Goal: Task Accomplishment & Management: Complete application form

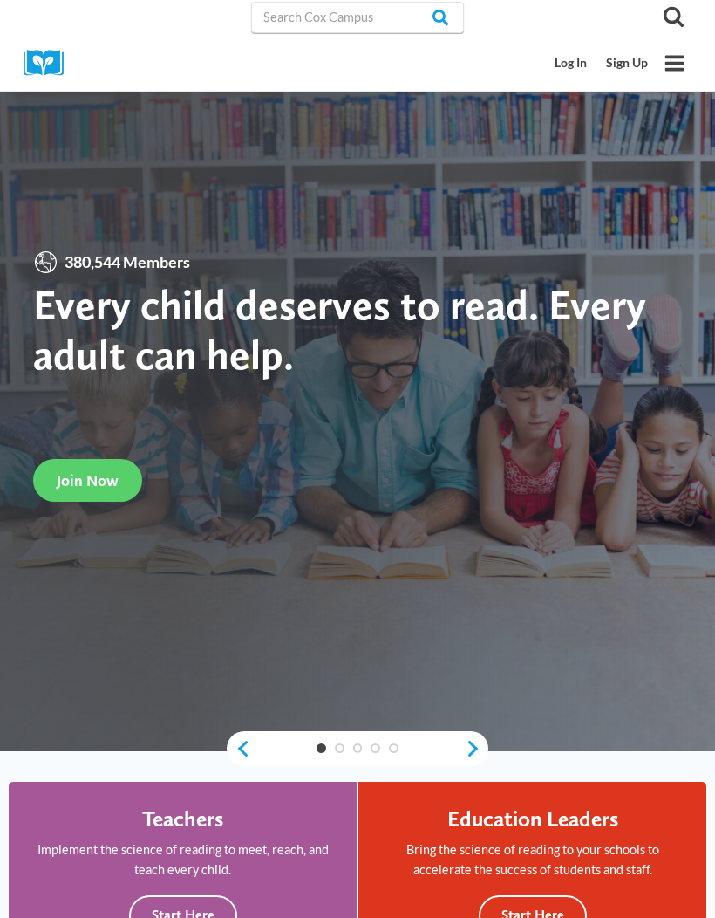
scroll to position [1, 0]
click at [65, 489] on span "Join Now" at bounding box center [88, 480] width 62 height 18
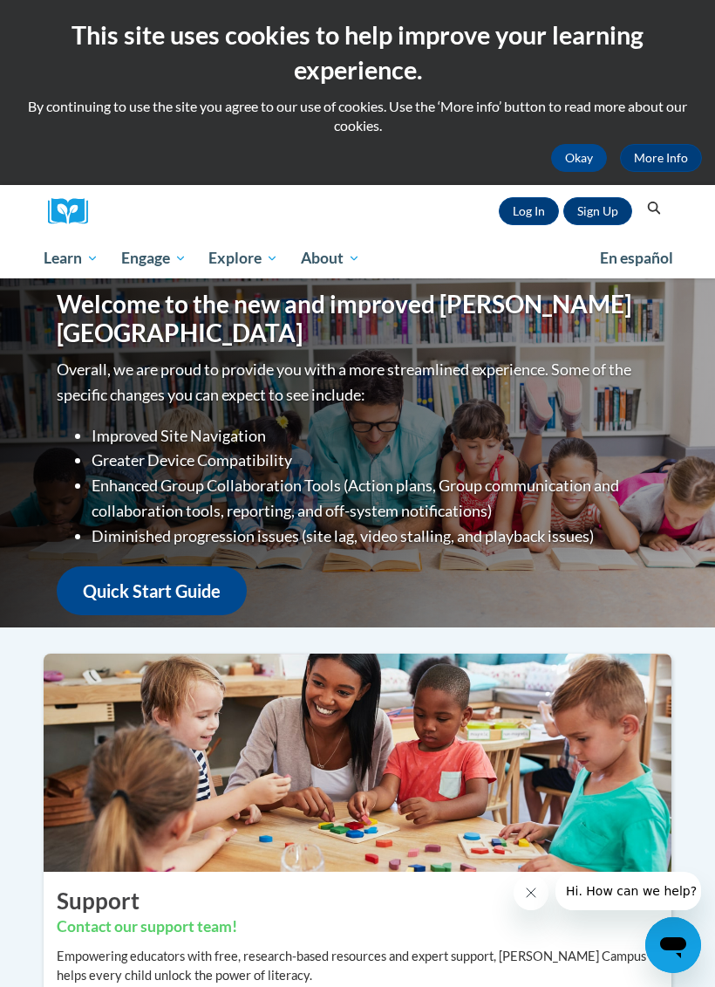
click at [607, 208] on link "Sign Up" at bounding box center [598, 211] width 69 height 28
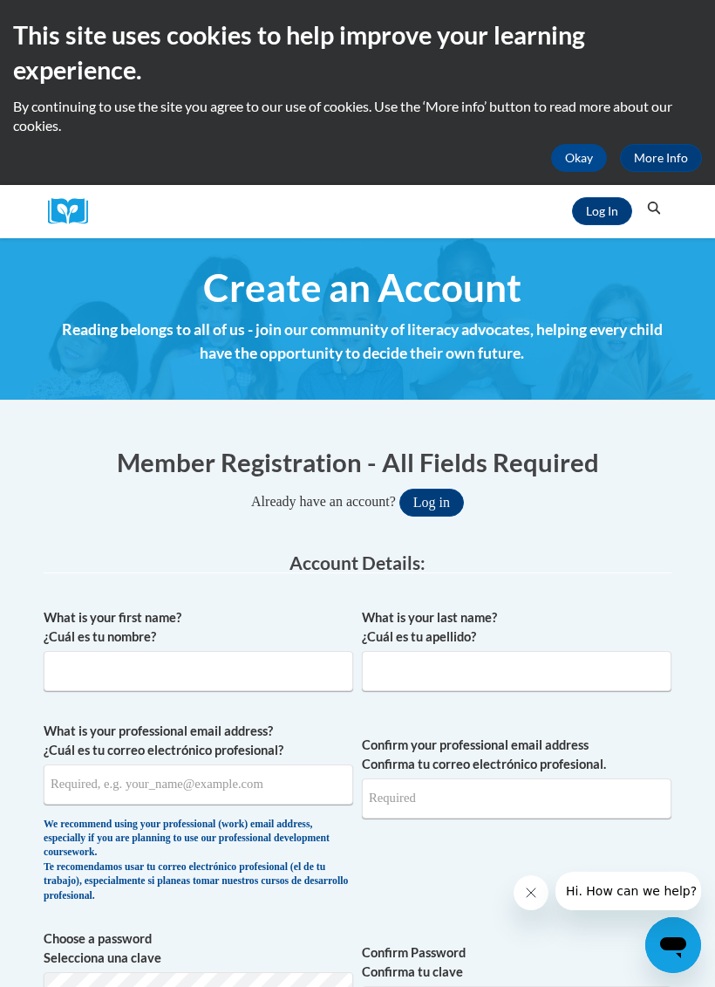
click at [611, 211] on link "Log In" at bounding box center [602, 211] width 60 height 28
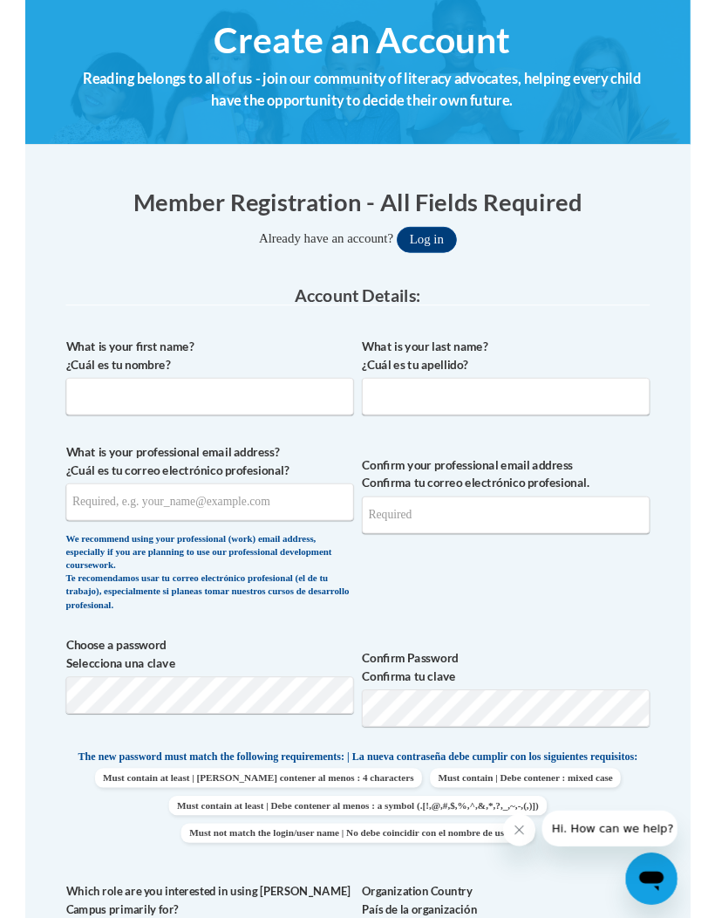
scroll to position [245, 0]
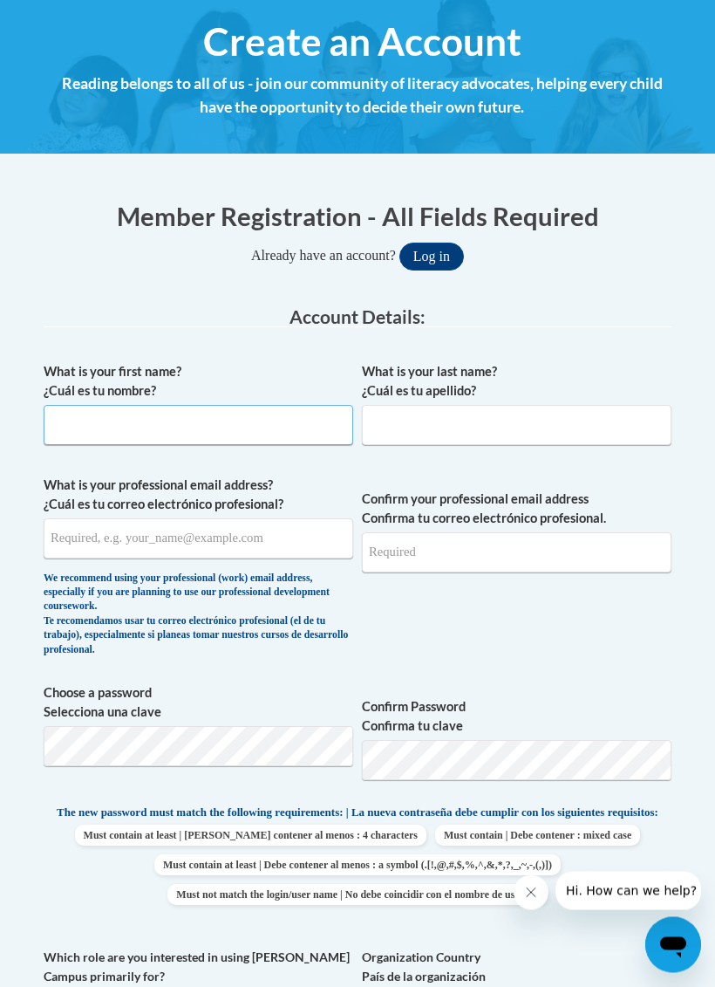
click at [75, 422] on input "What is your first name? ¿Cuál es tu nombre?" at bounding box center [199, 426] width 310 height 40
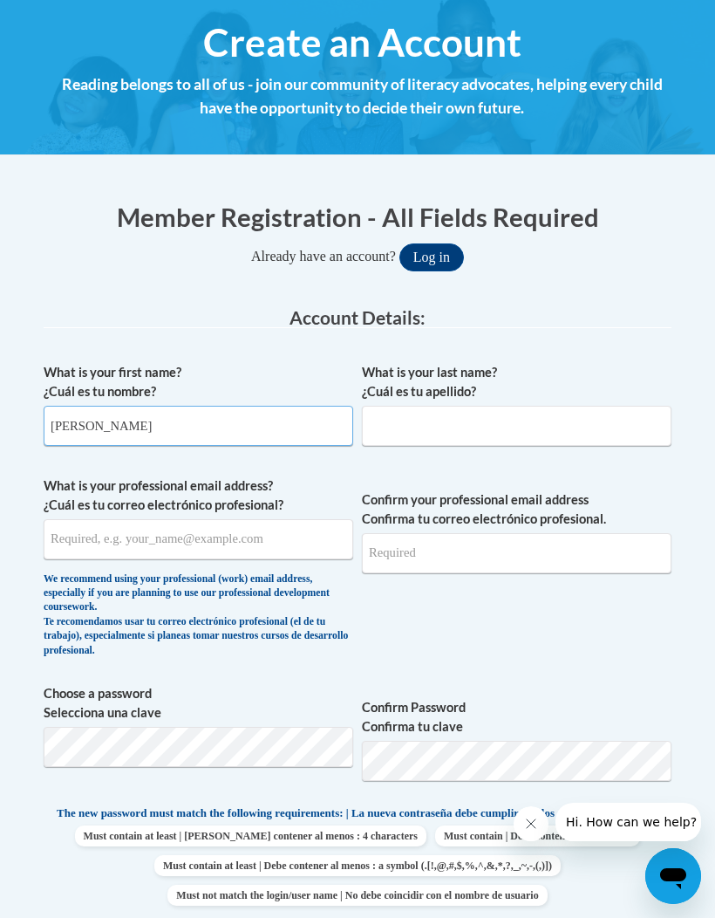
type input "[PERSON_NAME]"
click at [606, 432] on input "What is your last name? ¿Cuál es tu apellido?" at bounding box center [517, 426] width 310 height 40
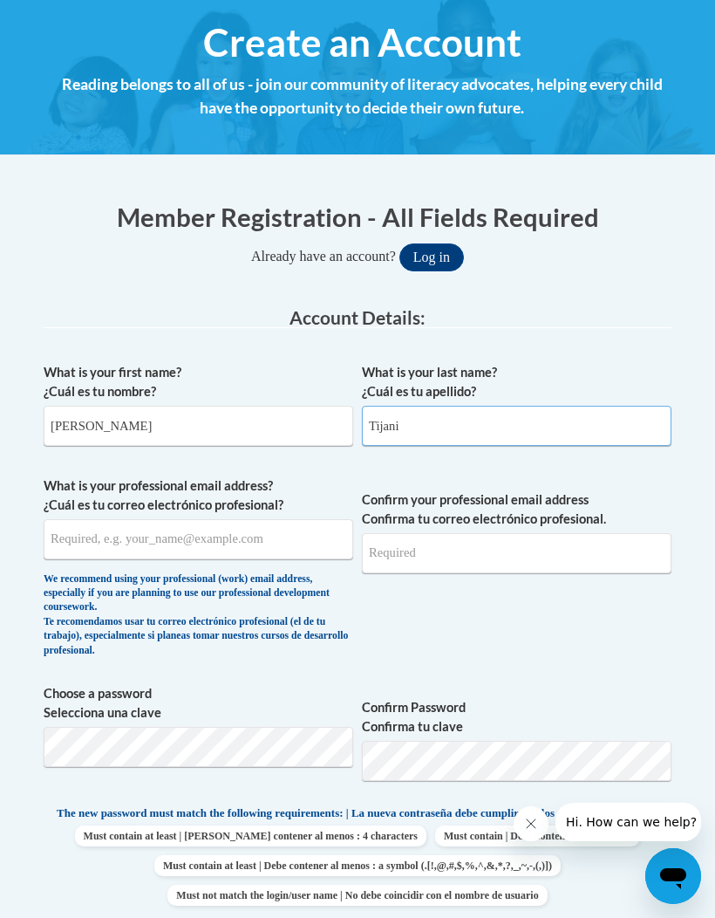
type input "Tijani"
click at [67, 546] on input "What is your professional email address? ¿Cuál es tu correo electrónico profesi…" at bounding box center [199, 539] width 310 height 40
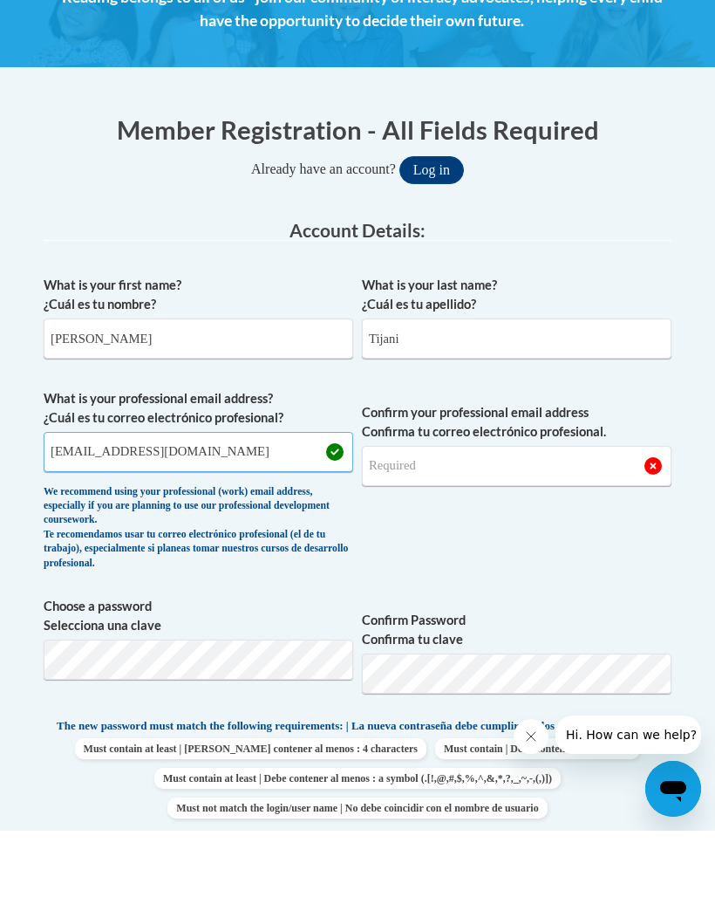
type input "[EMAIL_ADDRESS][DOMAIN_NAME]"
click at [594, 533] on input "Confirm your professional email address Confirma tu correo electrónico profesio…" at bounding box center [517, 553] width 310 height 40
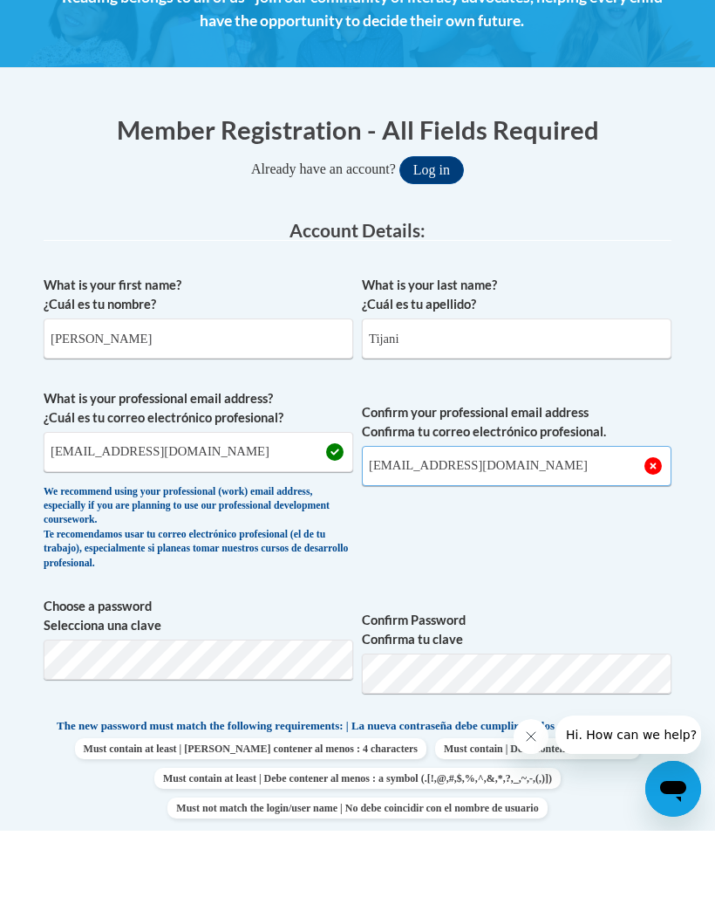
type input "[EMAIL_ADDRESS][DOMAIN_NAME]"
click at [605, 565] on span "Confirm your professional email address Confirma tu correo electrónico profesio…" at bounding box center [517, 571] width 310 height 190
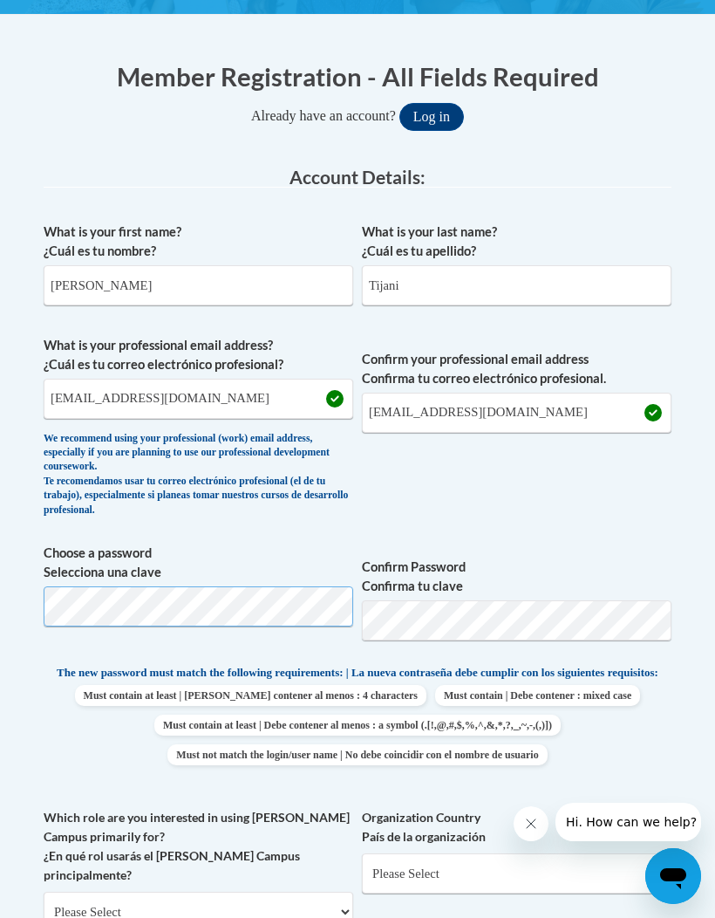
scroll to position [385, 0]
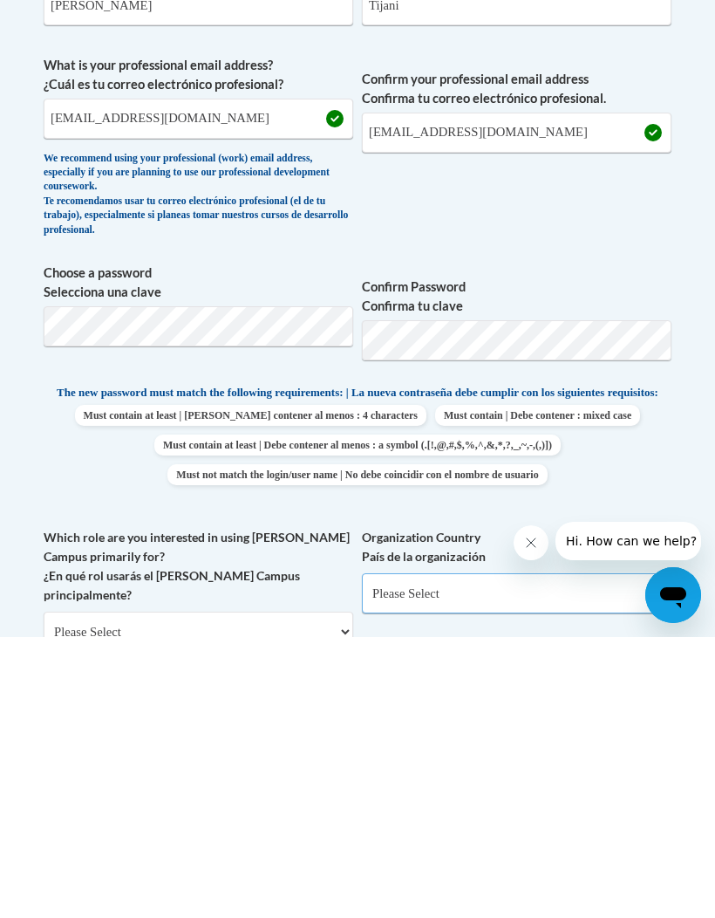
click at [594, 854] on select "Please Select [GEOGRAPHIC_DATA] | [GEOGRAPHIC_DATA] Outside of [GEOGRAPHIC_DATA…" at bounding box center [517, 874] width 310 height 40
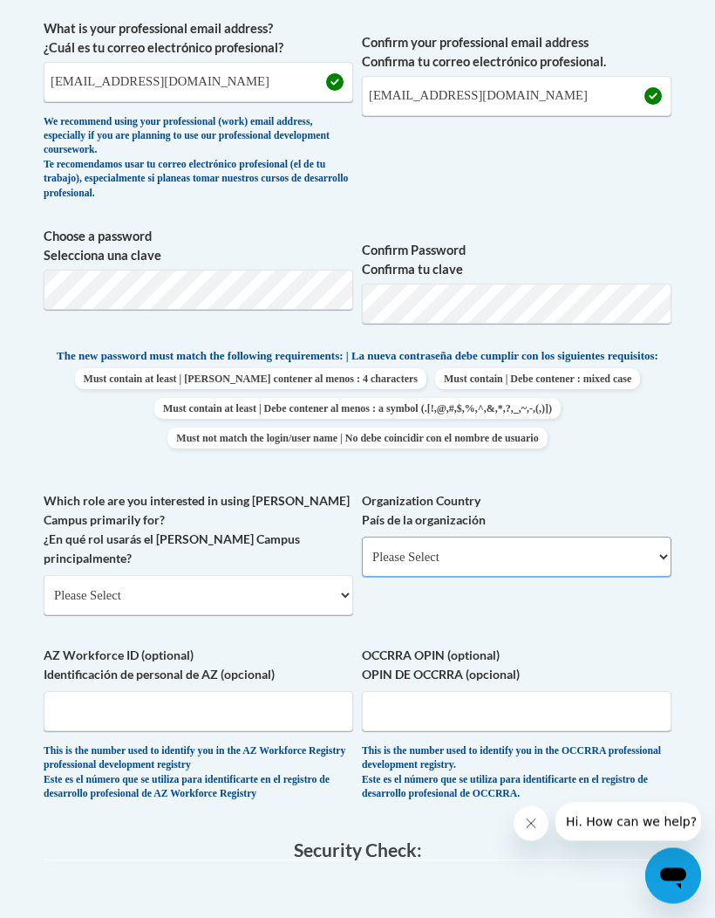
scroll to position [702, 0]
click at [84, 575] on select "Please Select College/University | Colegio/Universidad Community/Nonprofit Part…" at bounding box center [199, 595] width 310 height 40
select select "5a18ea06-2b54-4451-96f2-d152daf9eac5"
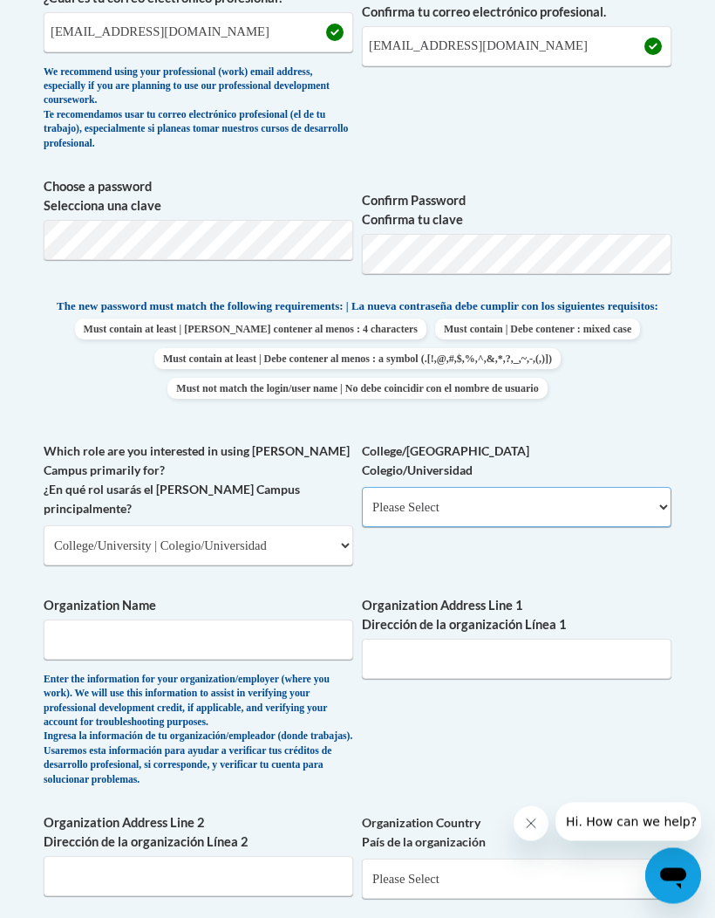
click at [613, 511] on select "Please Select College/University Staff | Empleado universitario College/Univers…" at bounding box center [517, 508] width 310 height 40
select select "99b32b07-cffc-426c-8bf6-0cd77760d84b"
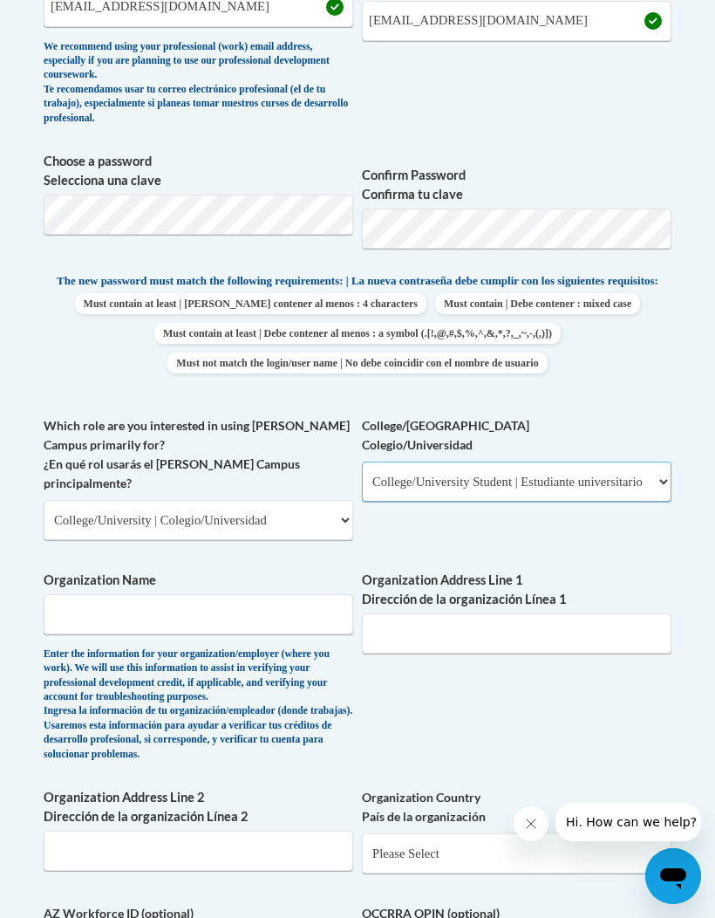
scroll to position [844, 0]
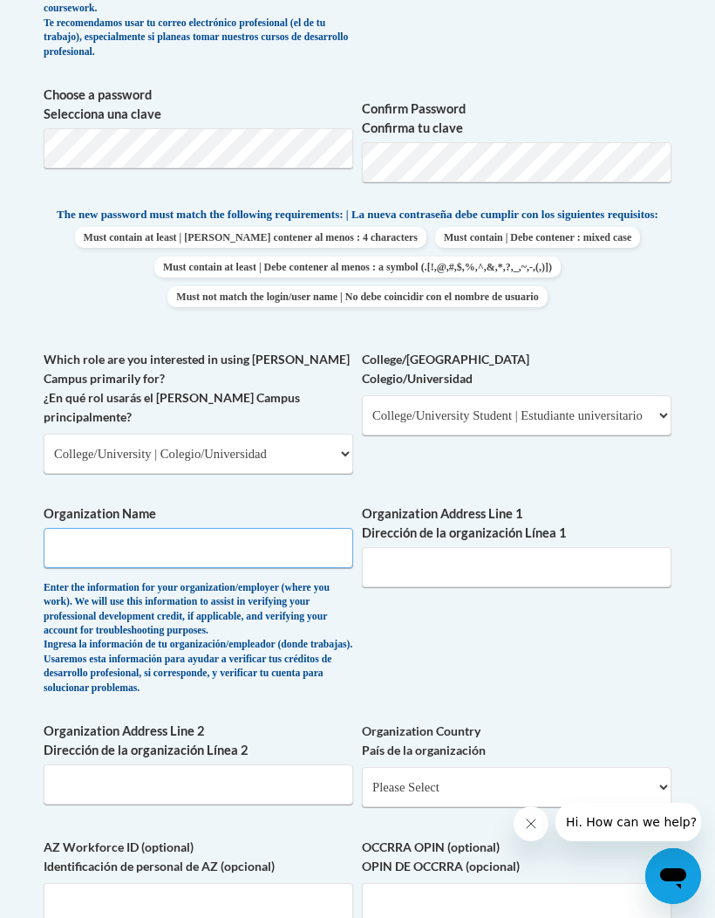
click at [68, 528] on input "Organization Name" at bounding box center [199, 548] width 310 height 40
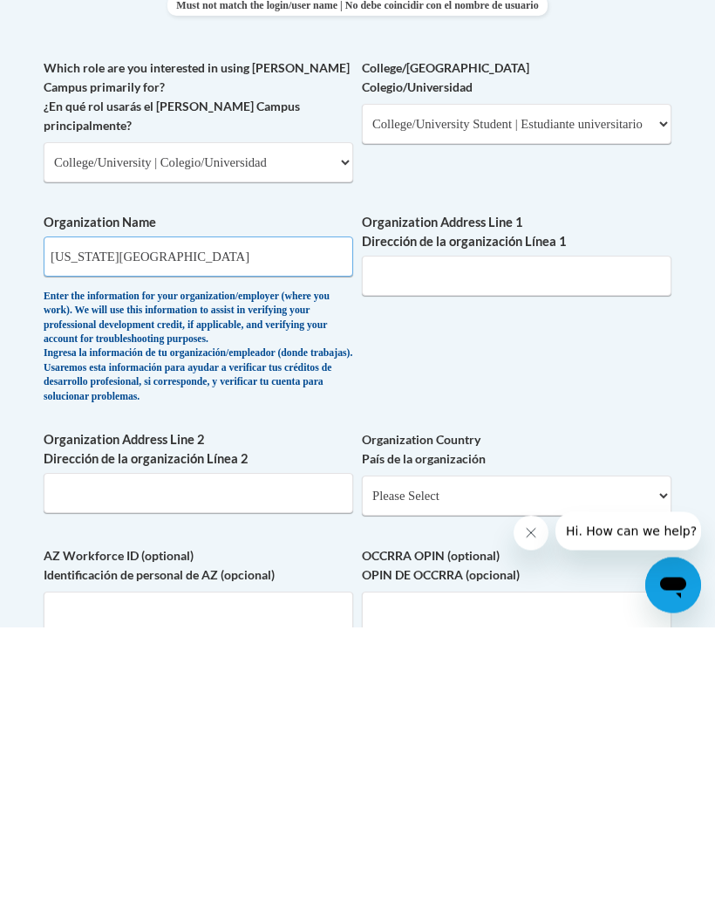
type input "[US_STATE][GEOGRAPHIC_DATA]"
click at [564, 547] on input "Organization Address Line 1 Dirección de la organización Línea 1" at bounding box center [517, 567] width 310 height 40
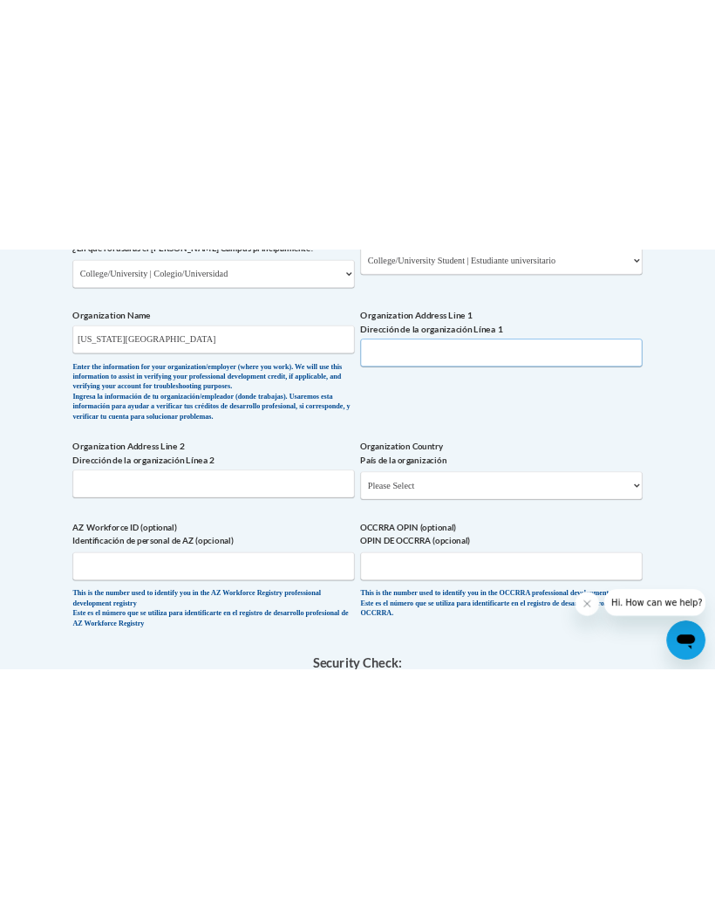
scroll to position [1134, 0]
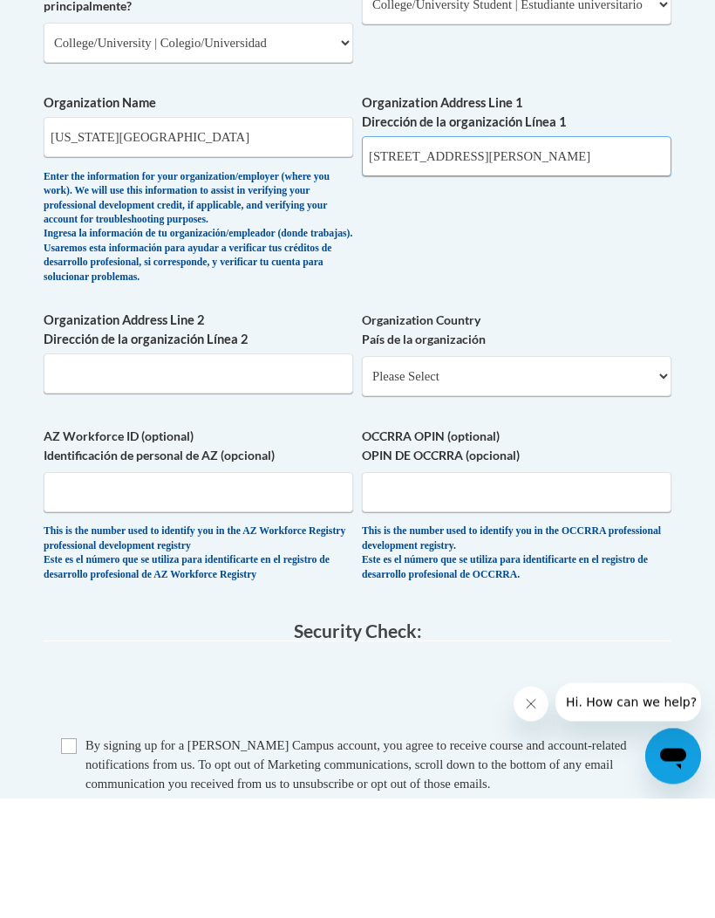
type input "[STREET_ADDRESS][PERSON_NAME]"
click at [400, 476] on select "Please Select [GEOGRAPHIC_DATA] | [GEOGRAPHIC_DATA] Outside of [GEOGRAPHIC_DATA…" at bounding box center [517, 496] width 310 height 40
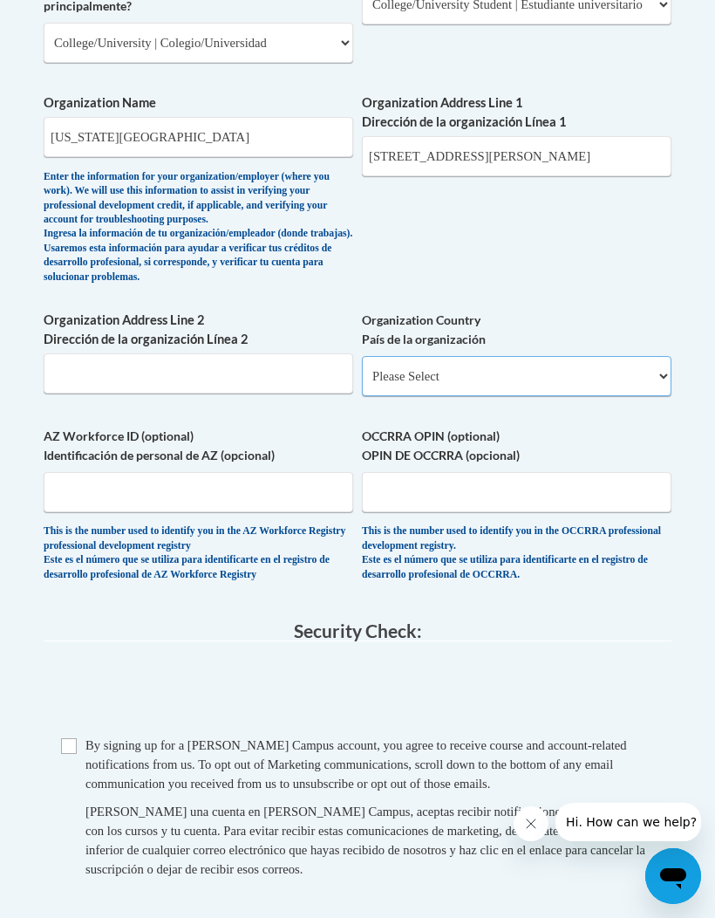
select select "ad49bcad-a171-4b2e-b99c-48b446064914"
select select
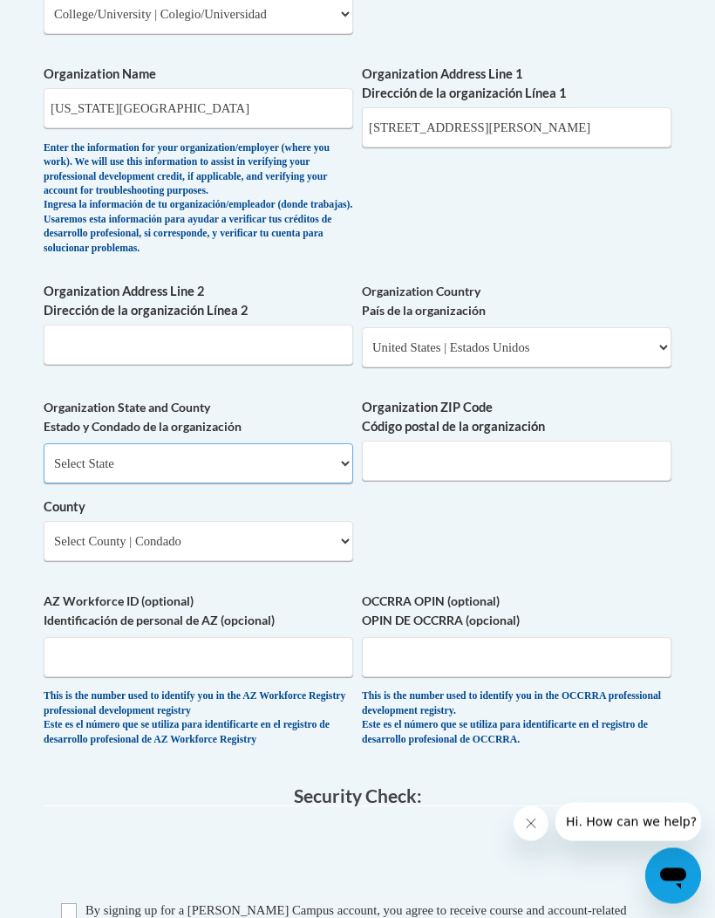
click at [60, 444] on select "Select State [US_STATE] [US_STATE] [US_STATE] [US_STATE] [US_STATE] [US_STATE] …" at bounding box center [199, 464] width 310 height 40
select select "[US_STATE]"
click at [65, 521] on select "Select County [GEOGRAPHIC_DATA] [GEOGRAPHIC_DATA] [GEOGRAPHIC_DATA] [GEOGRAPHIC…" at bounding box center [199, 541] width 310 height 40
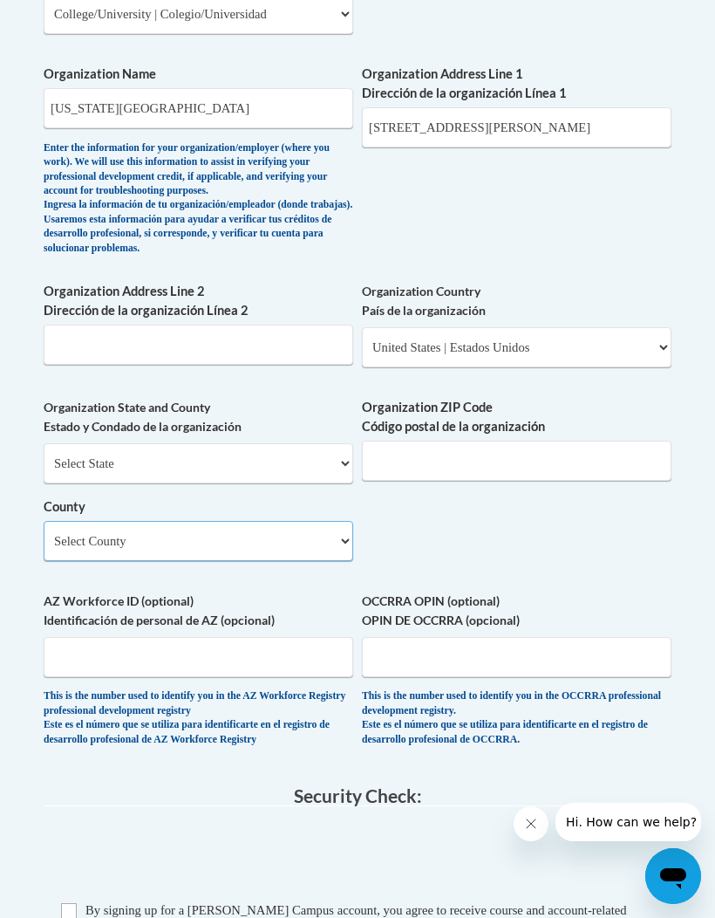
select select "[GEOGRAPHIC_DATA]"
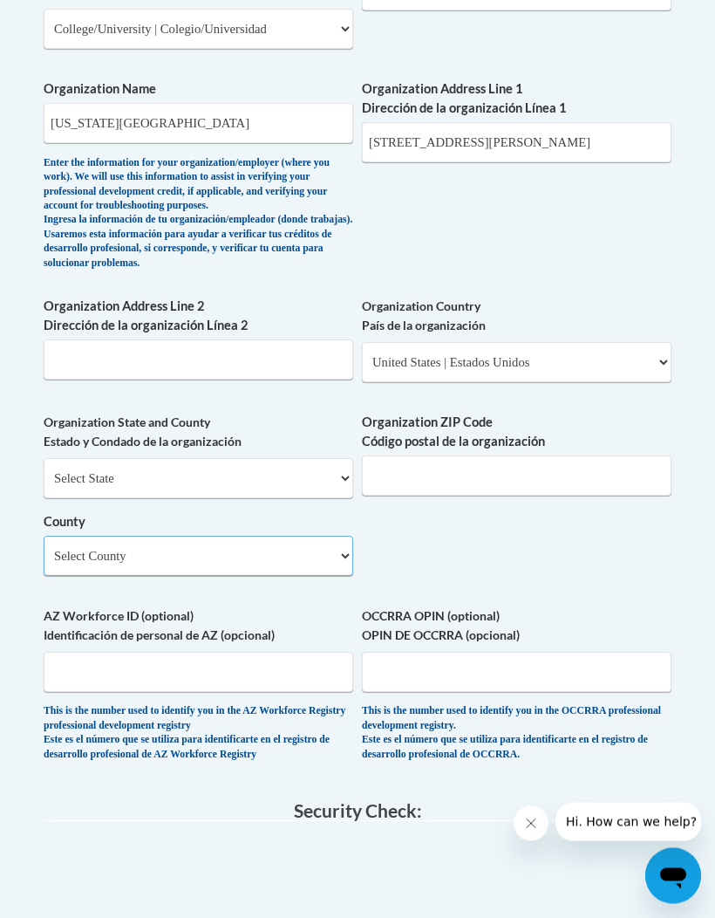
scroll to position [1282, 0]
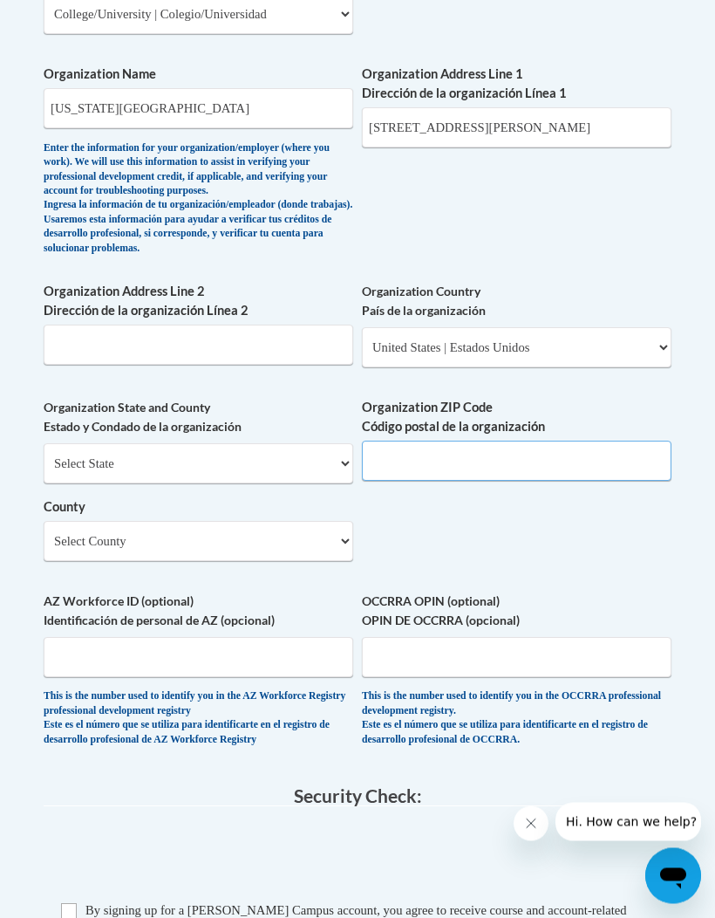
click at [379, 441] on input "Organization ZIP Code Código postal de la organización" at bounding box center [517, 461] width 310 height 40
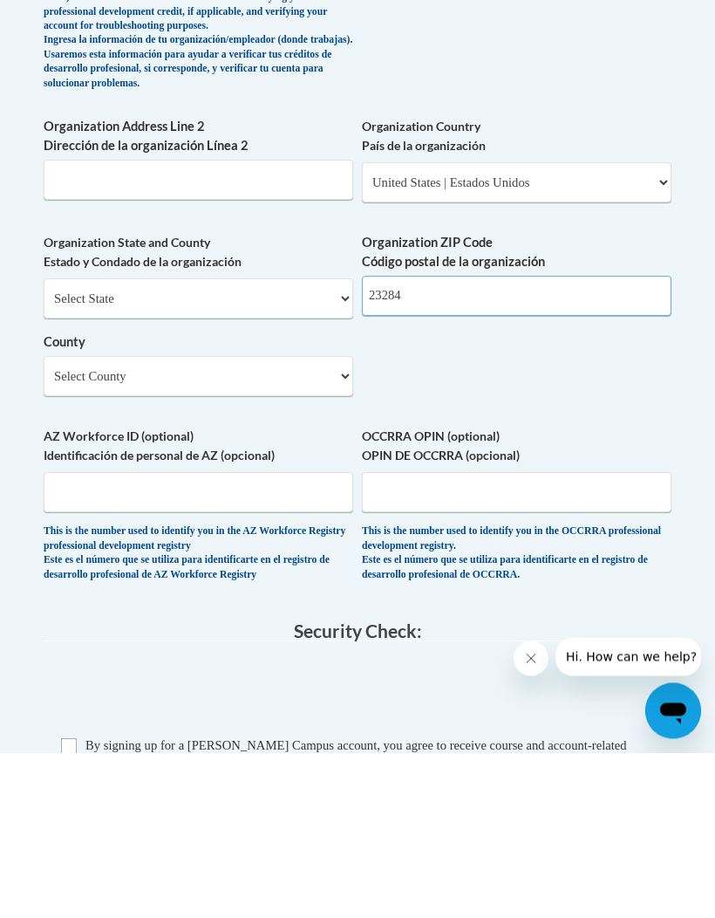
type input "23284"
click at [66, 638] on input "AZ Workforce ID (optional) Identificación de personal de AZ (opcional)" at bounding box center [199, 658] width 310 height 40
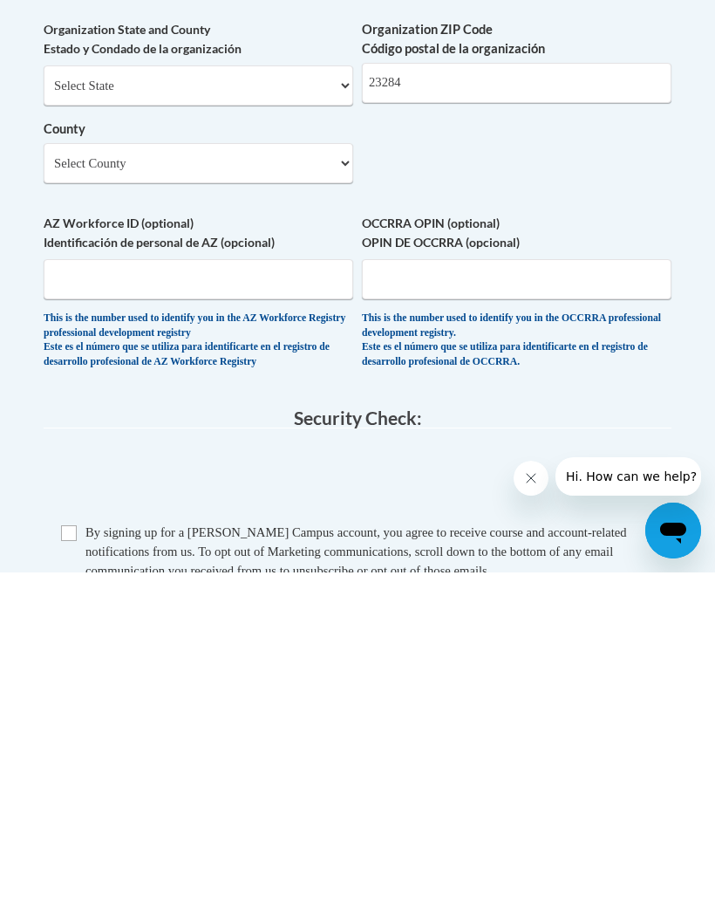
scroll to position [1661, 0]
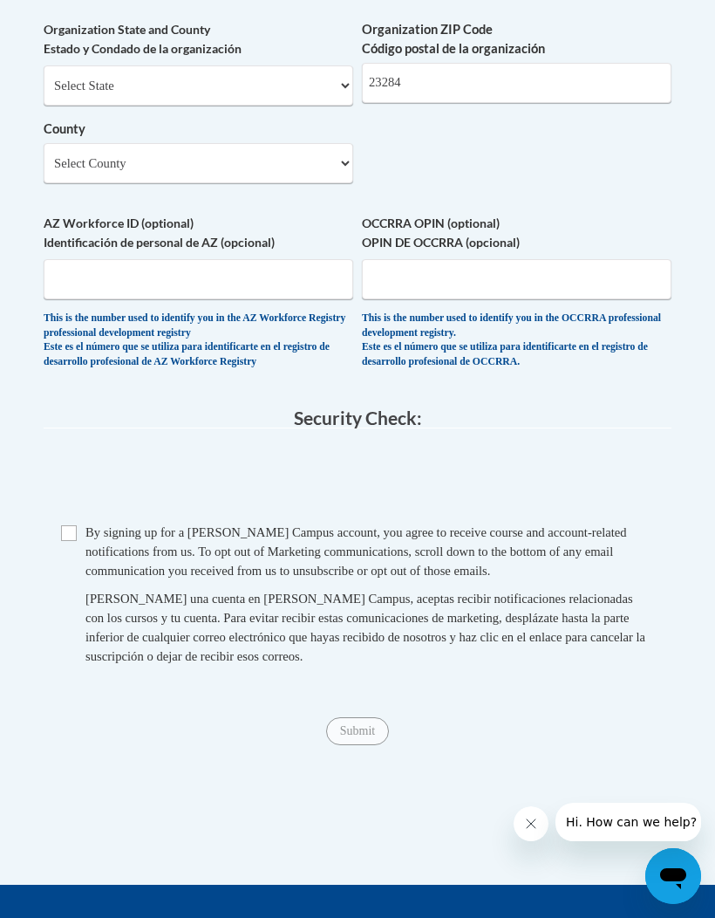
click at [65, 525] on input "Checkbox" at bounding box center [69, 533] width 16 height 16
checkbox input "true"
click at [351, 717] on input "Submit" at bounding box center [357, 731] width 63 height 28
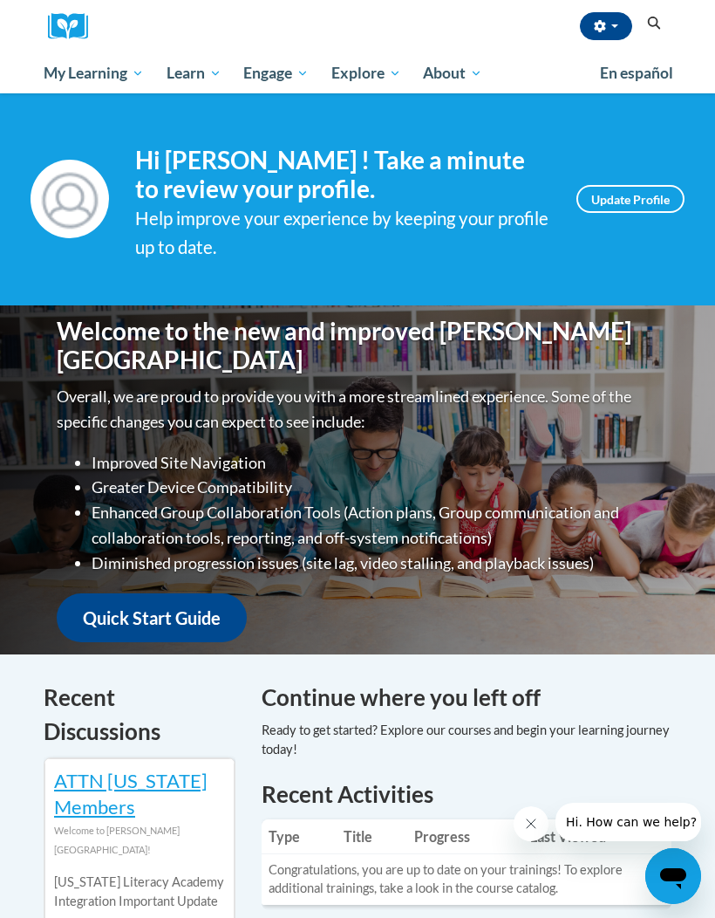
scroll to position [214, 0]
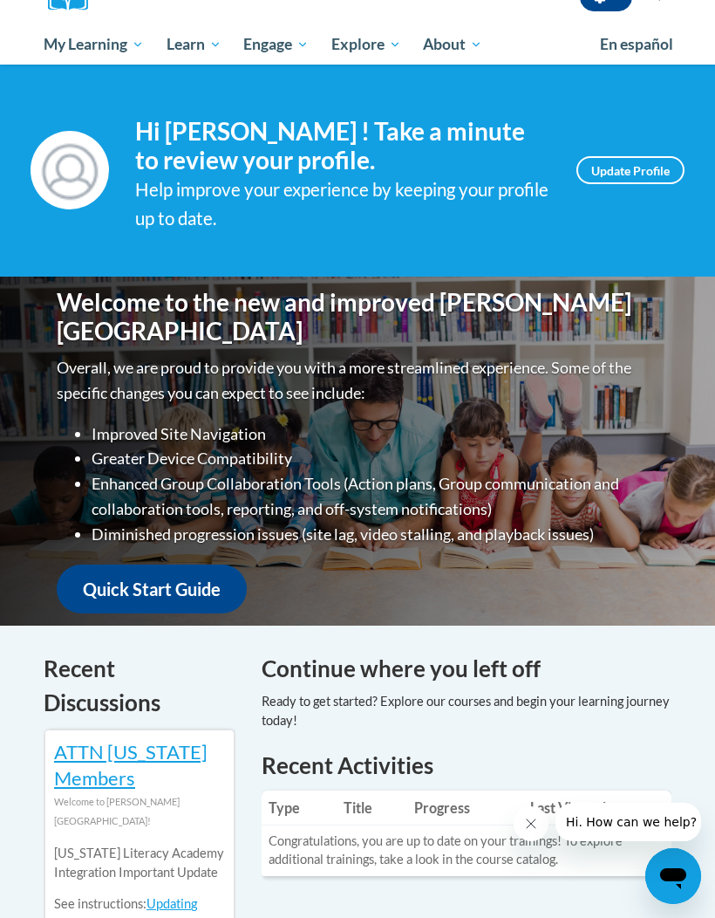
click at [505, 222] on div "Help improve your experience by keeping your profile up to date." at bounding box center [342, 204] width 415 height 58
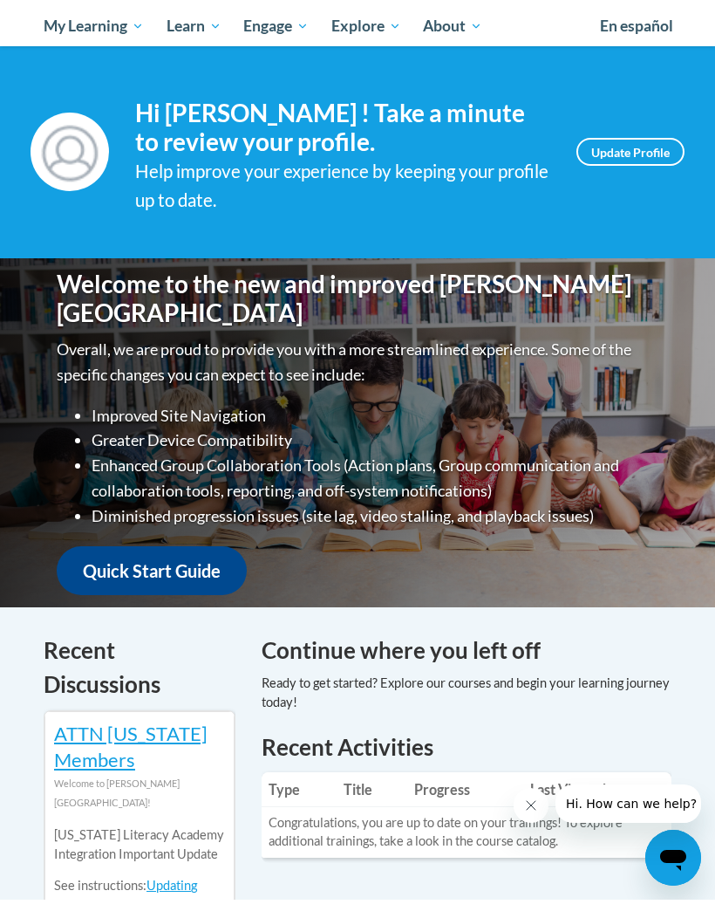
click at [651, 159] on link "Update Profile" at bounding box center [631, 170] width 108 height 28
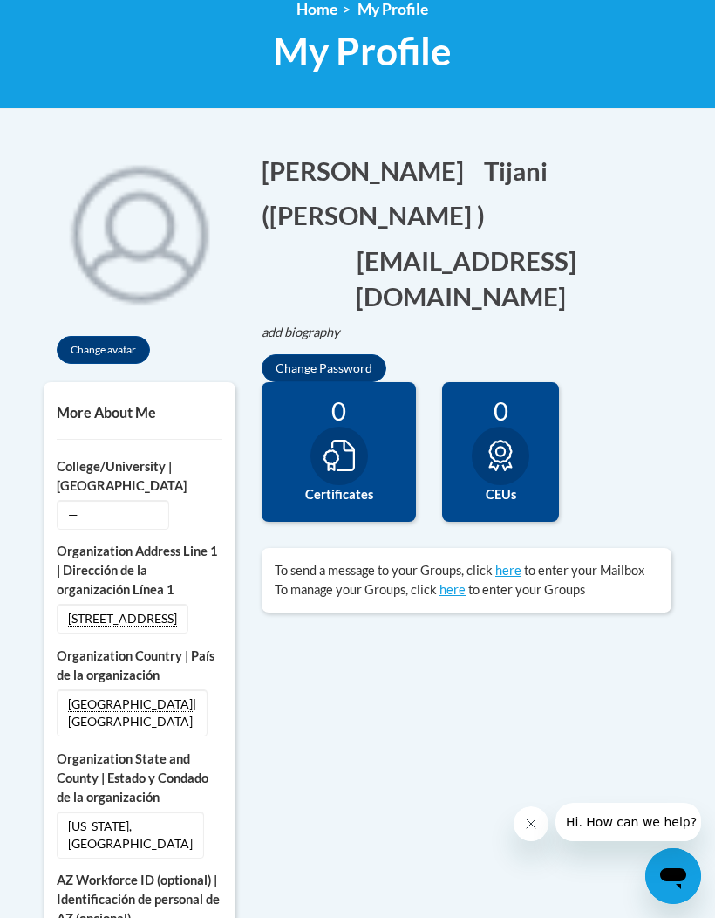
scroll to position [320, 0]
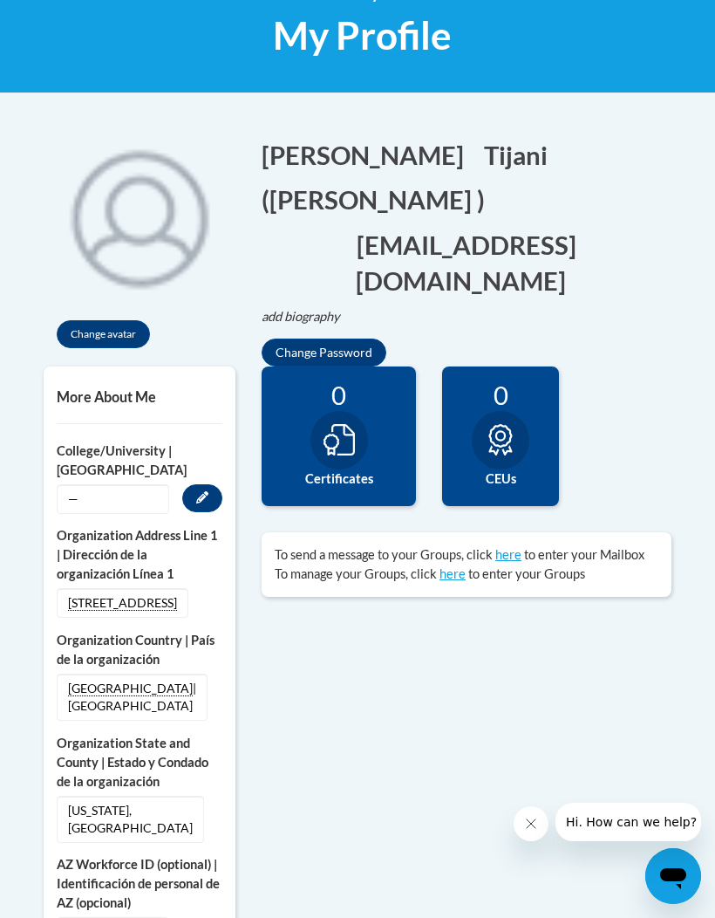
click at [204, 496] on icon "Custom profile fields" at bounding box center [202, 497] width 12 height 12
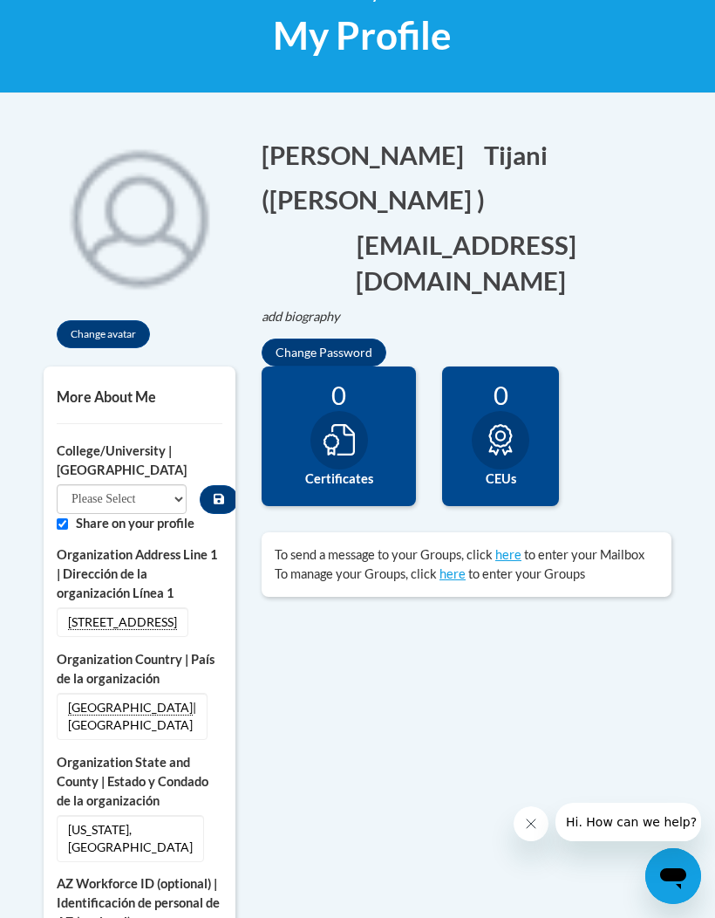
click at [93, 487] on select "Please Select College/University Staff | Empleado universitario College/Univers…" at bounding box center [122, 499] width 130 height 30
select select "99b32b07-cffc-426c-8bf6-0cd77760d84b"
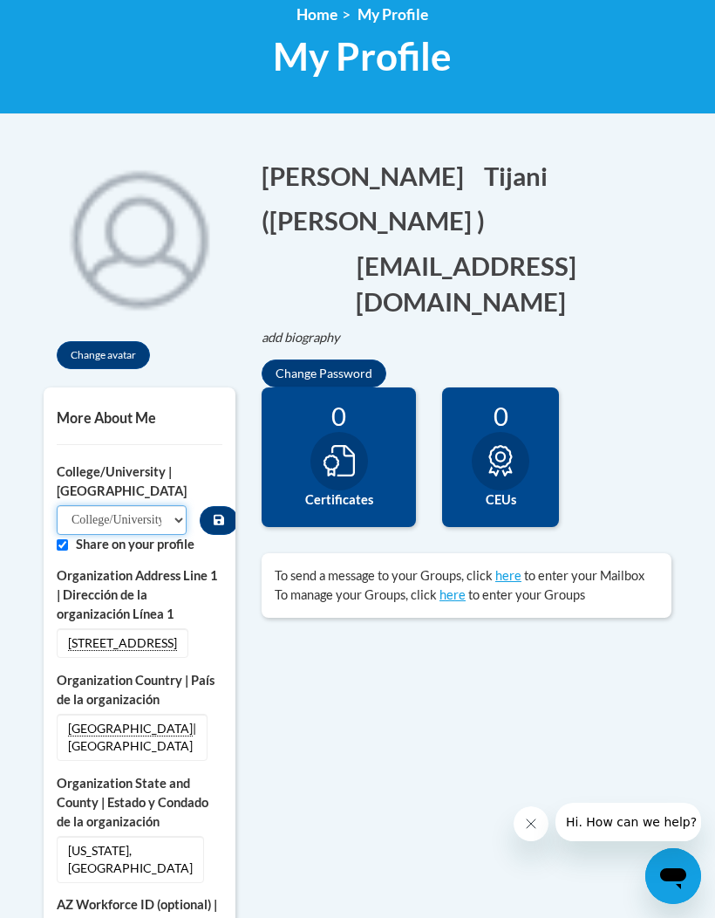
scroll to position [298, 0]
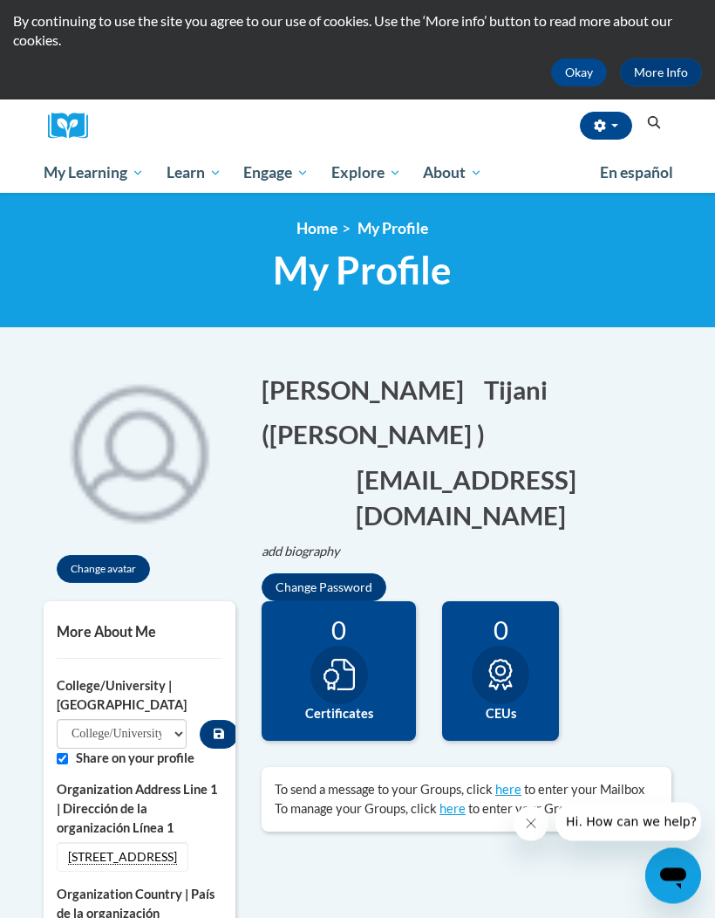
scroll to position [108, 0]
